Goal: Navigation & Orientation: Find specific page/section

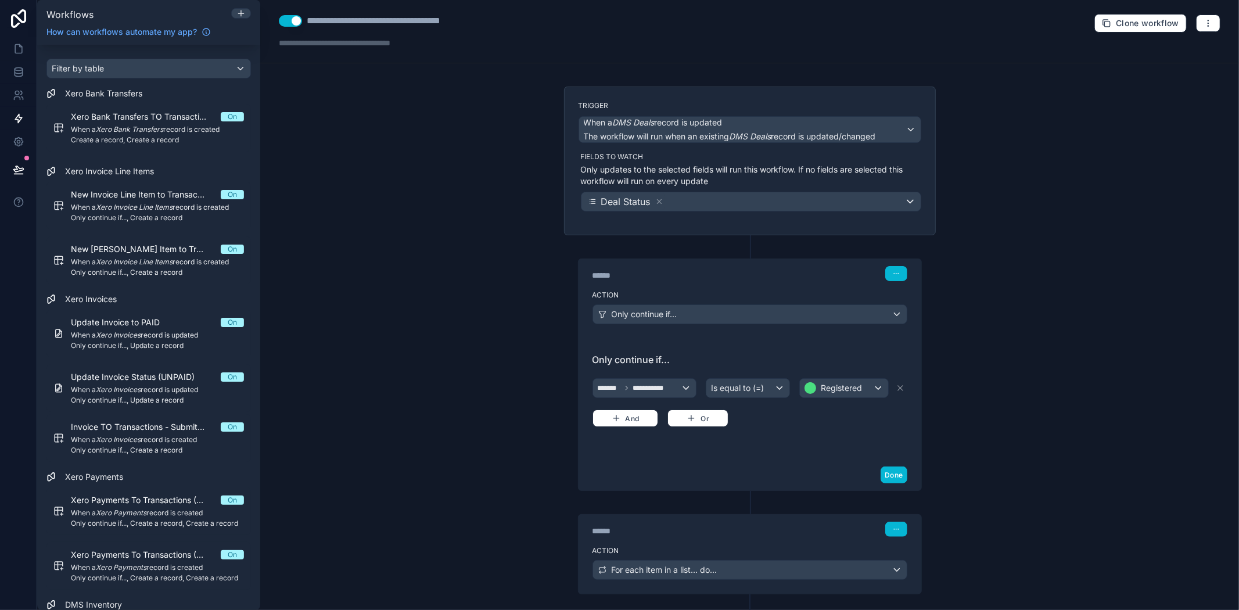
scroll to position [63, 0]
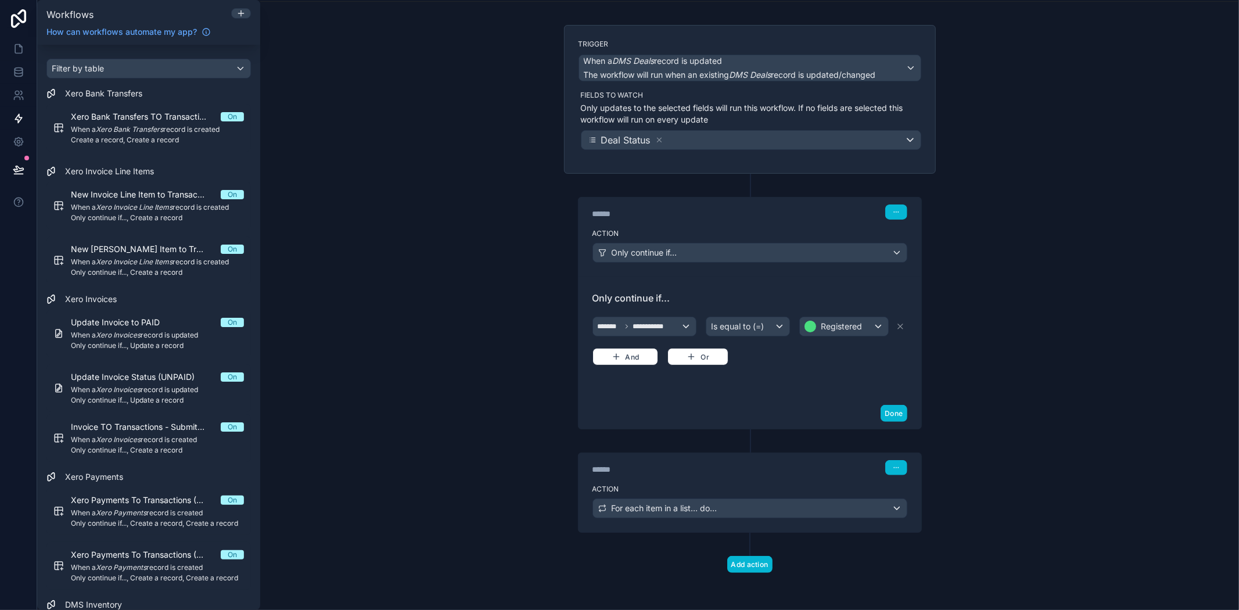
click at [1144, 434] on div "**********" at bounding box center [749, 305] width 979 height 610
click at [22, 48] on icon at bounding box center [19, 49] width 12 height 12
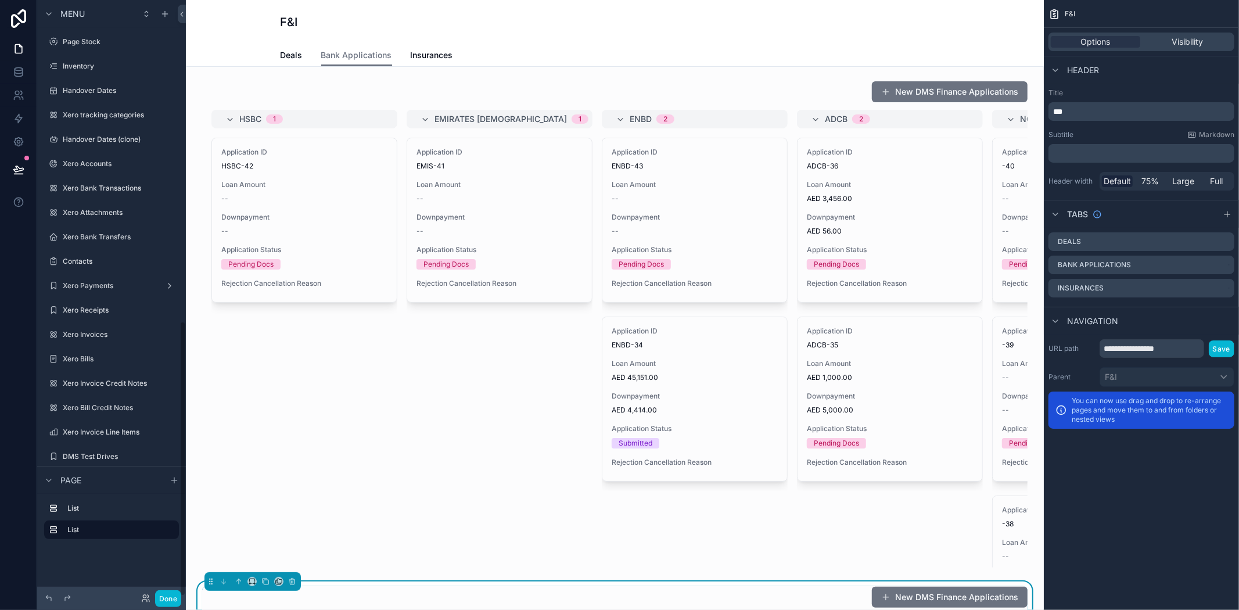
scroll to position [695, 0]
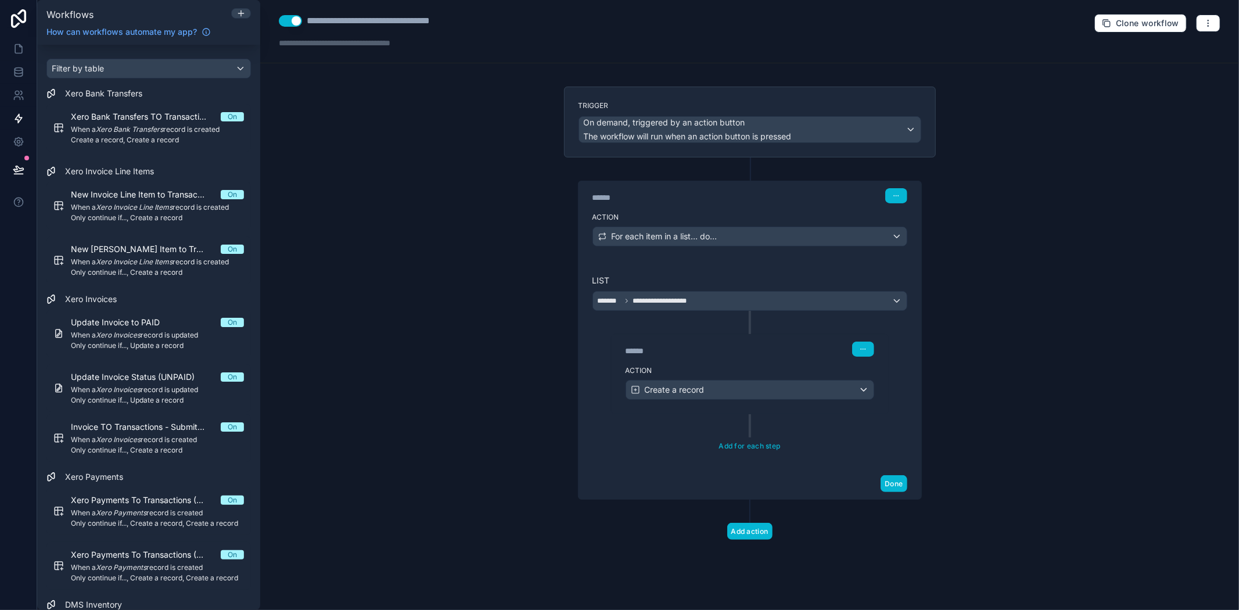
scroll to position [387, 0]
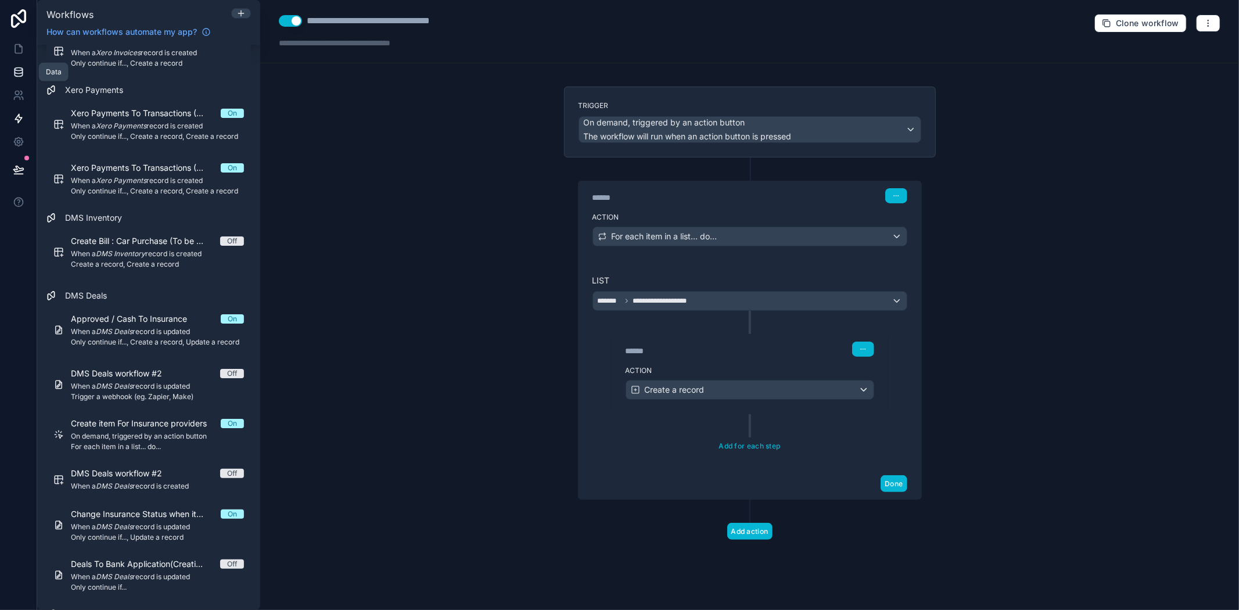
click at [17, 71] on icon at bounding box center [19, 69] width 8 height 3
